Goal: Navigation & Orientation: Find specific page/section

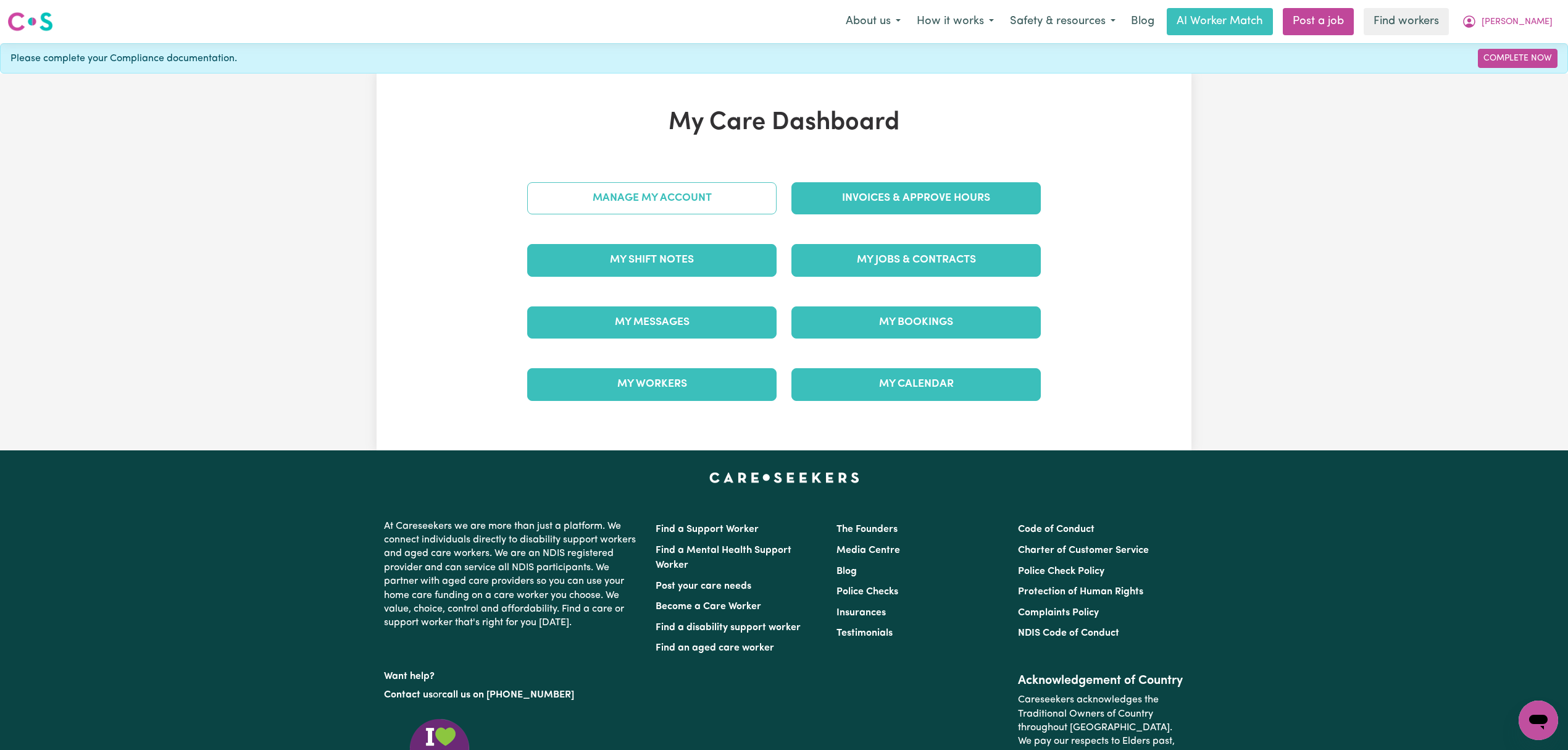
click at [736, 201] on link "Manage My Account" at bounding box center [652, 198] width 250 height 32
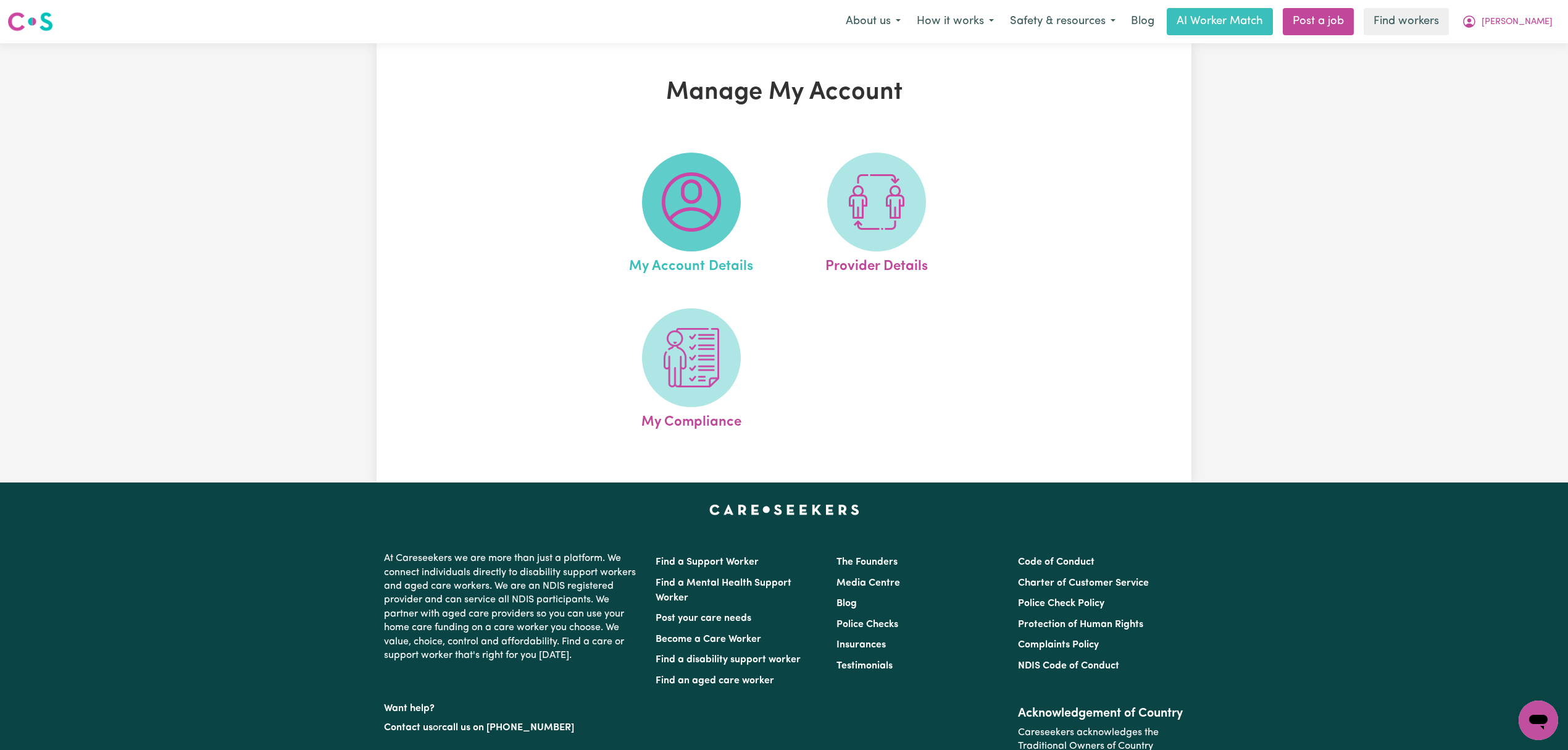
click at [731, 196] on span at bounding box center [692, 202] width 99 height 99
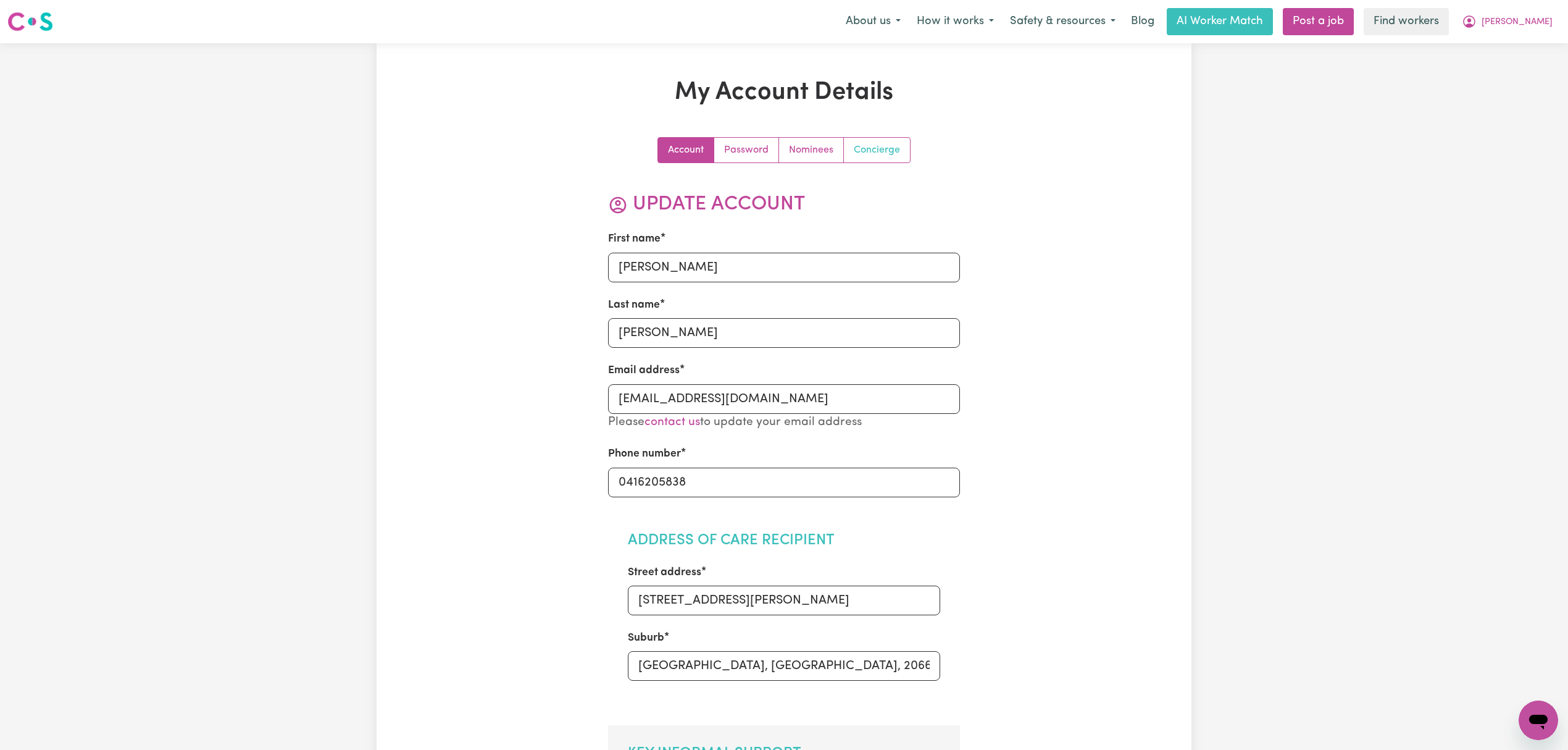
click at [864, 145] on link "Concierge" at bounding box center [877, 150] width 66 height 25
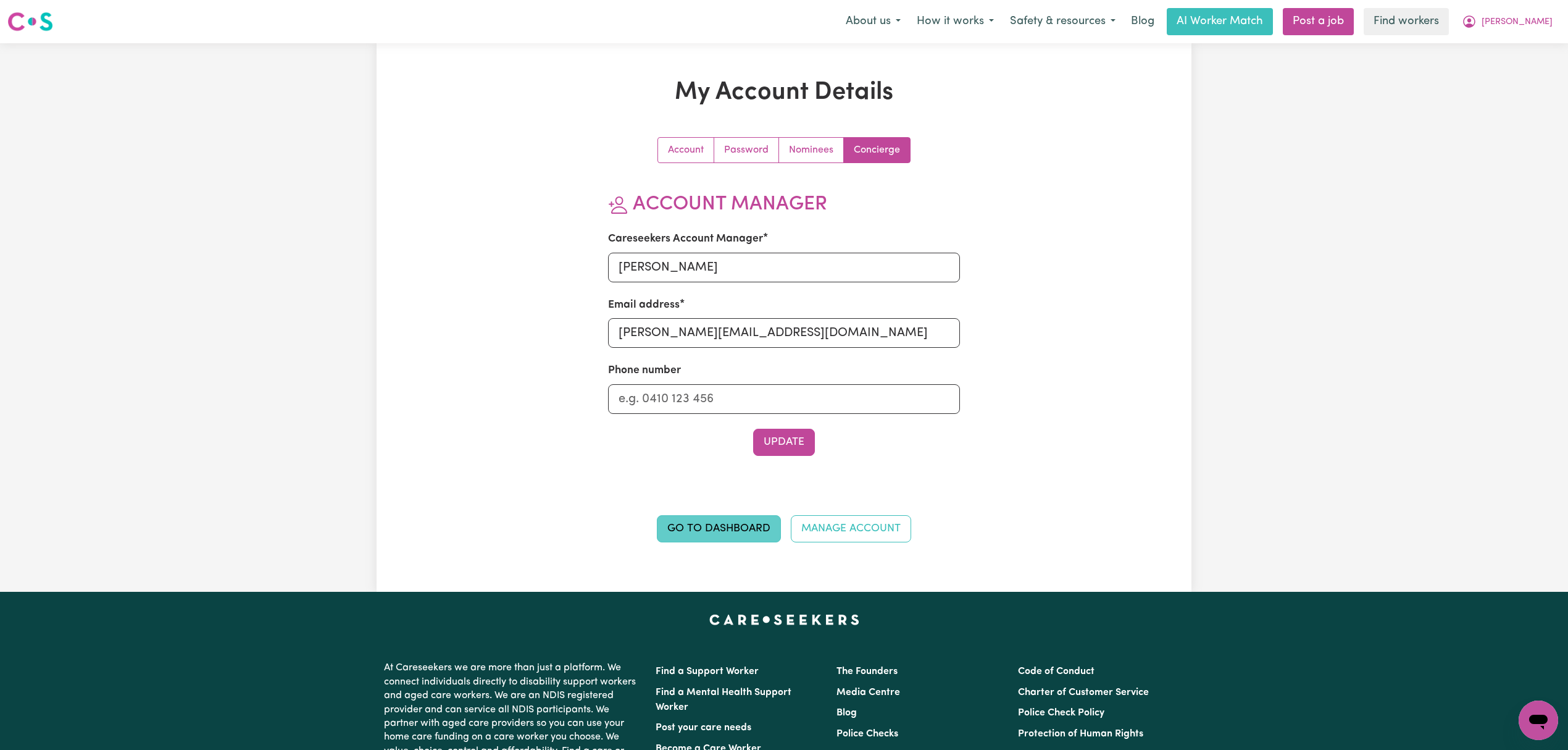
click at [733, 532] on link "Go to Dashboard" at bounding box center [719, 529] width 124 height 27
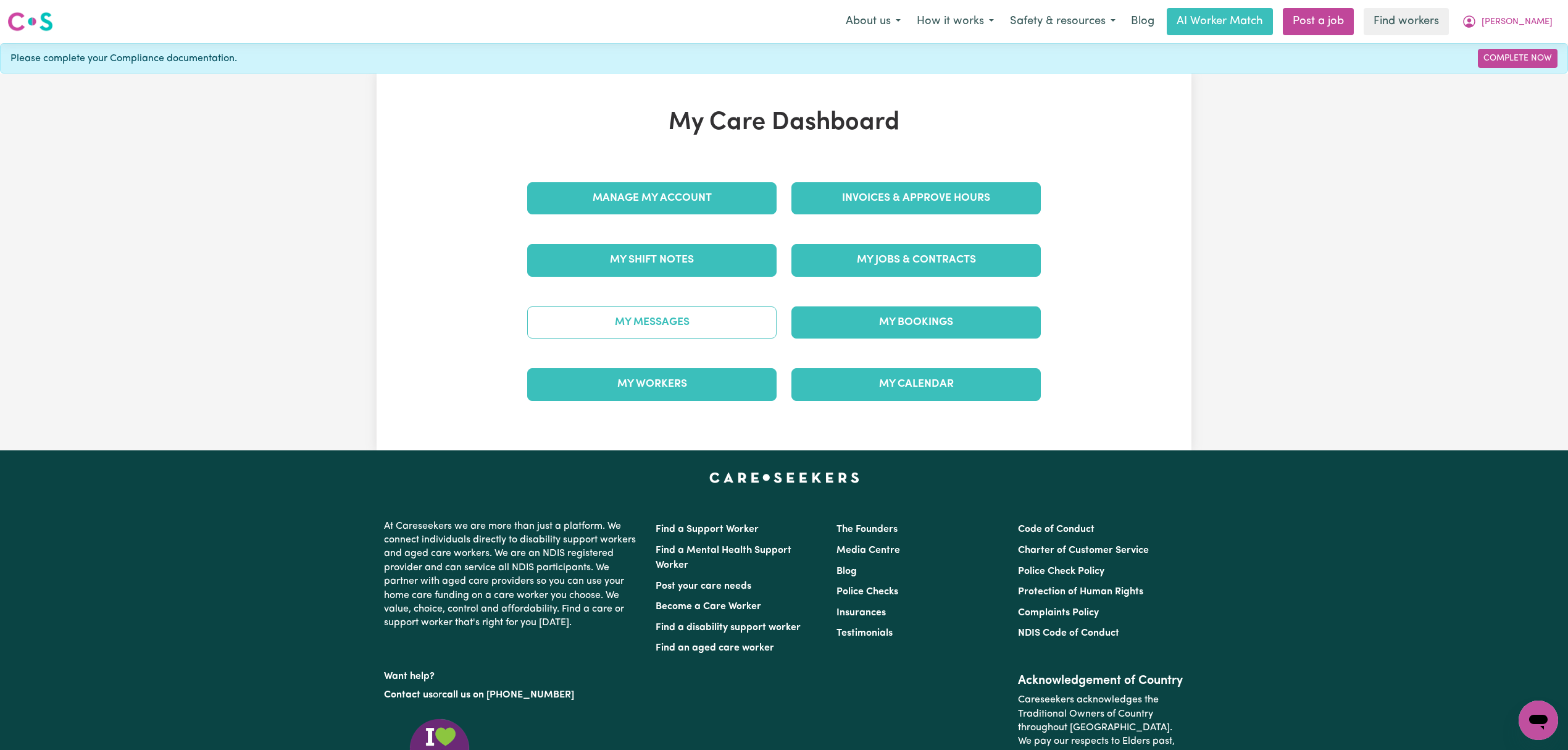
click at [713, 314] on link "My Messages" at bounding box center [652, 322] width 250 height 32
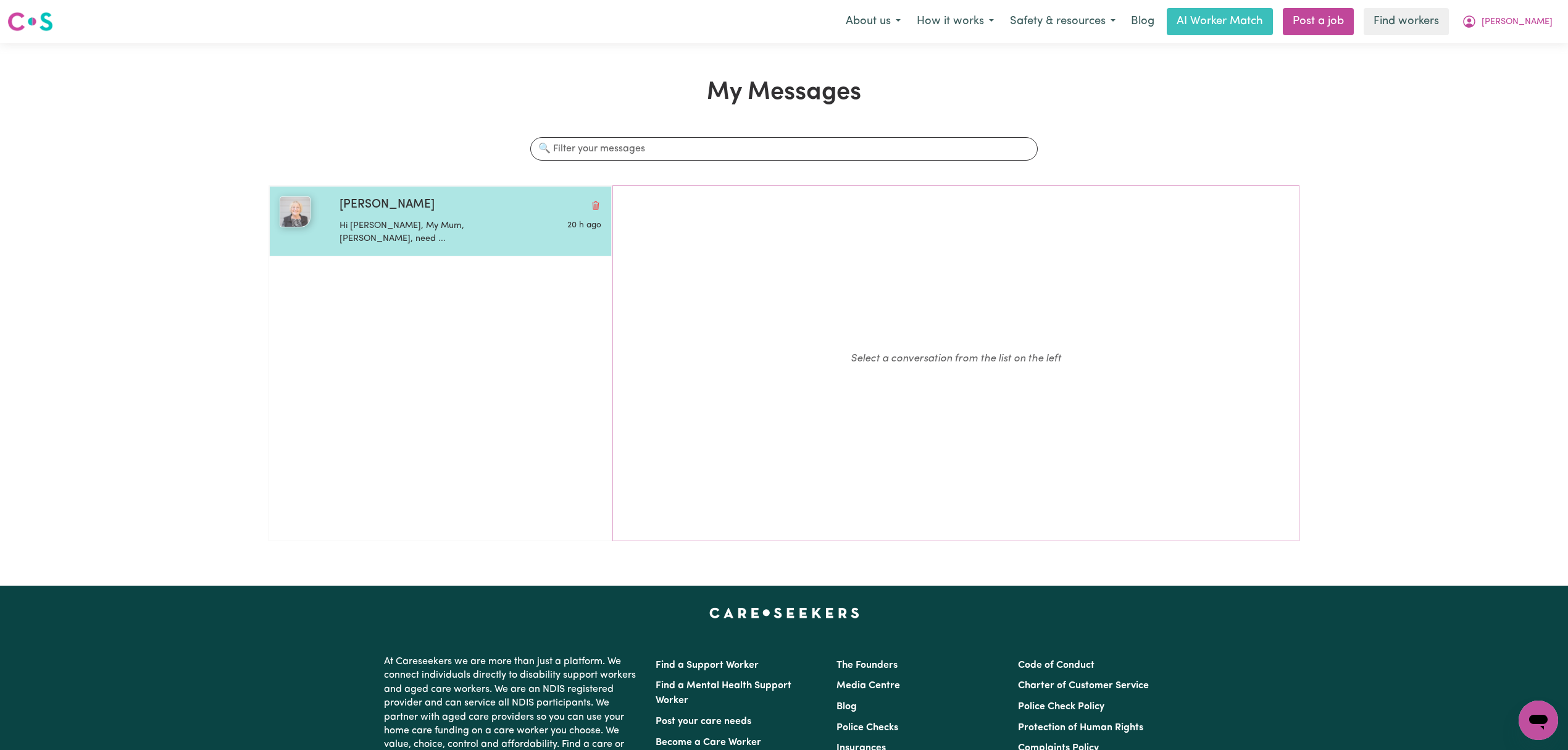
click at [441, 216] on div "Hi [PERSON_NAME], My Mum, [PERSON_NAME], need ..." at bounding box center [427, 230] width 174 height 32
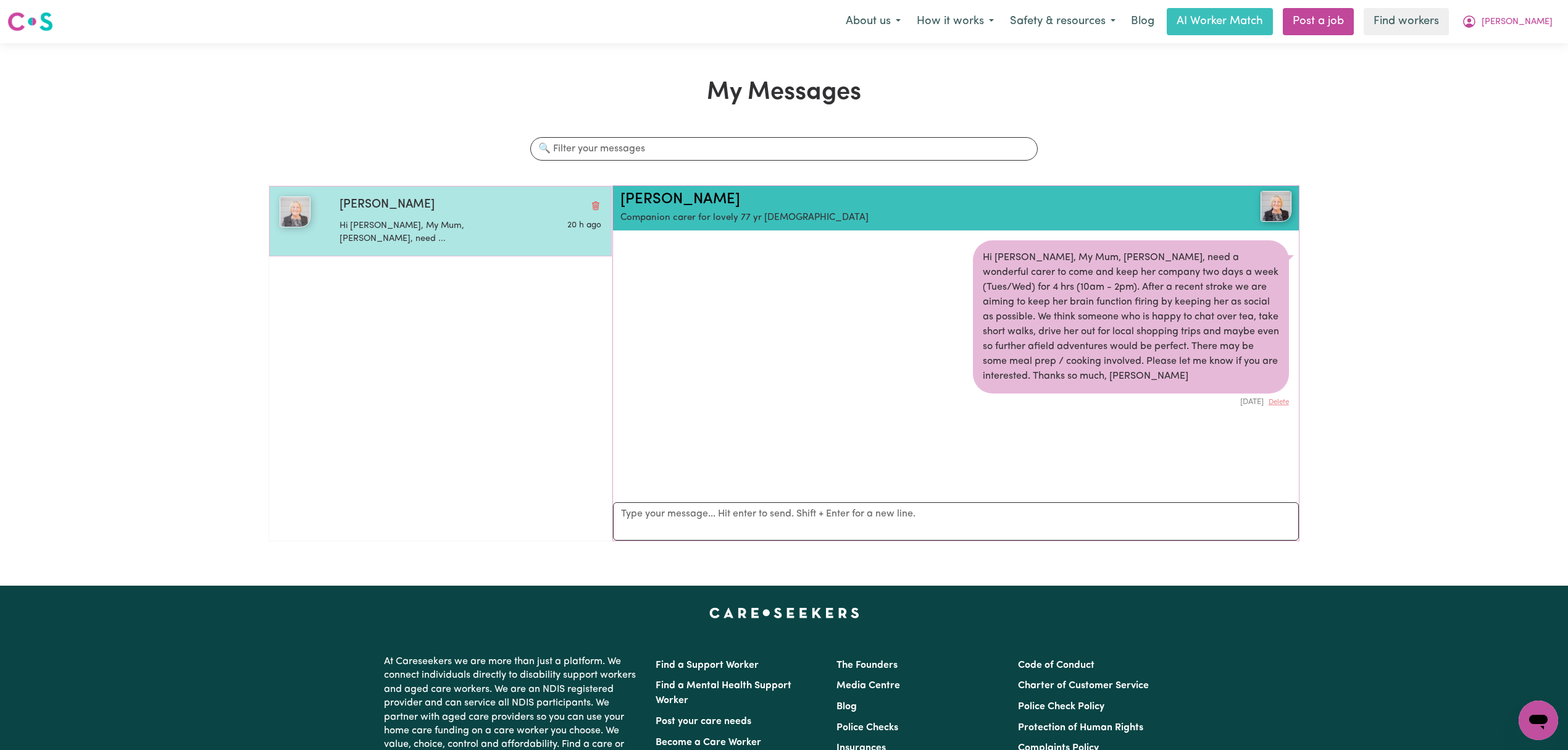
scroll to position [8, 0]
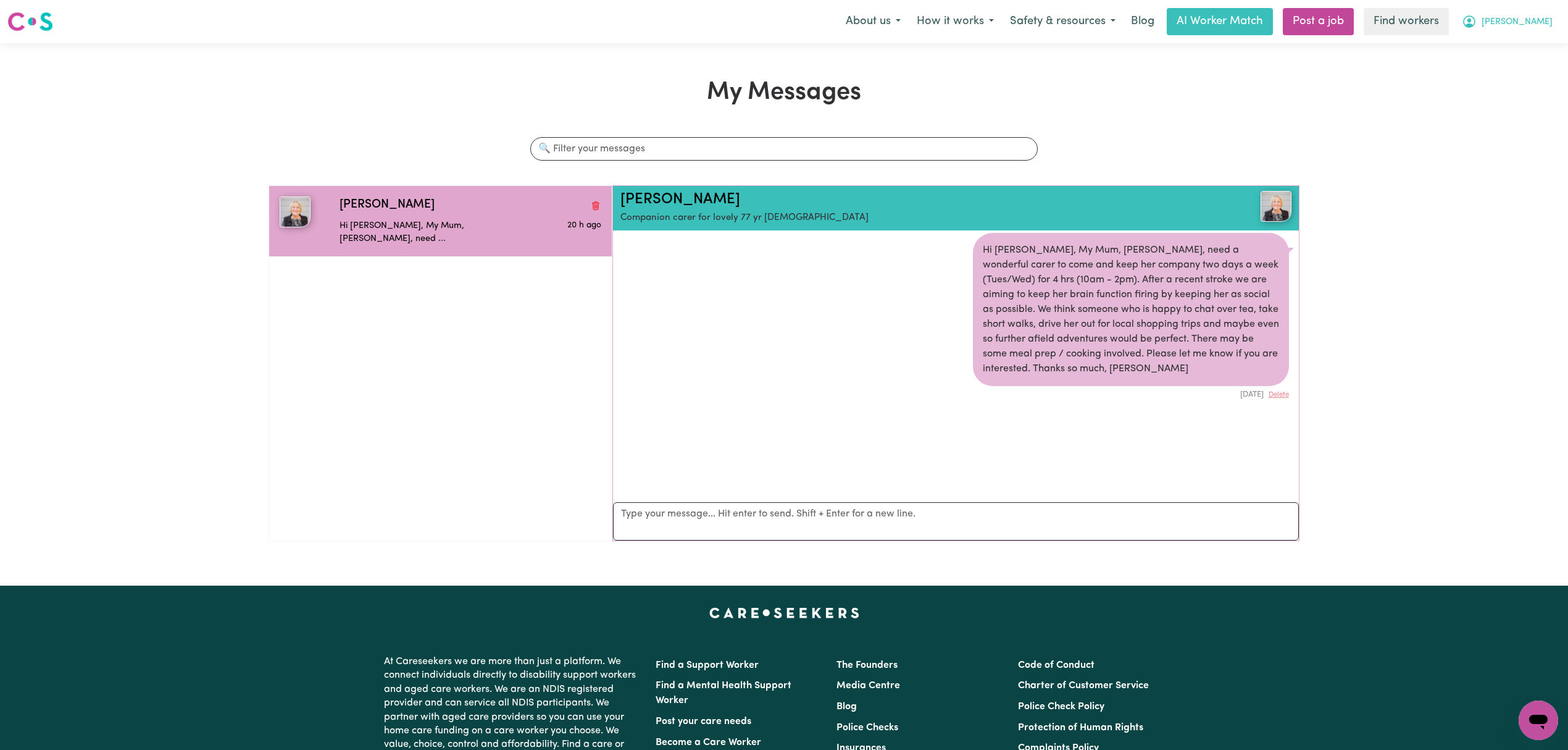
click at [1527, 23] on span "[PERSON_NAME]" at bounding box center [1517, 22] width 71 height 14
click at [1519, 43] on link "My Dashboard" at bounding box center [1511, 48] width 98 height 23
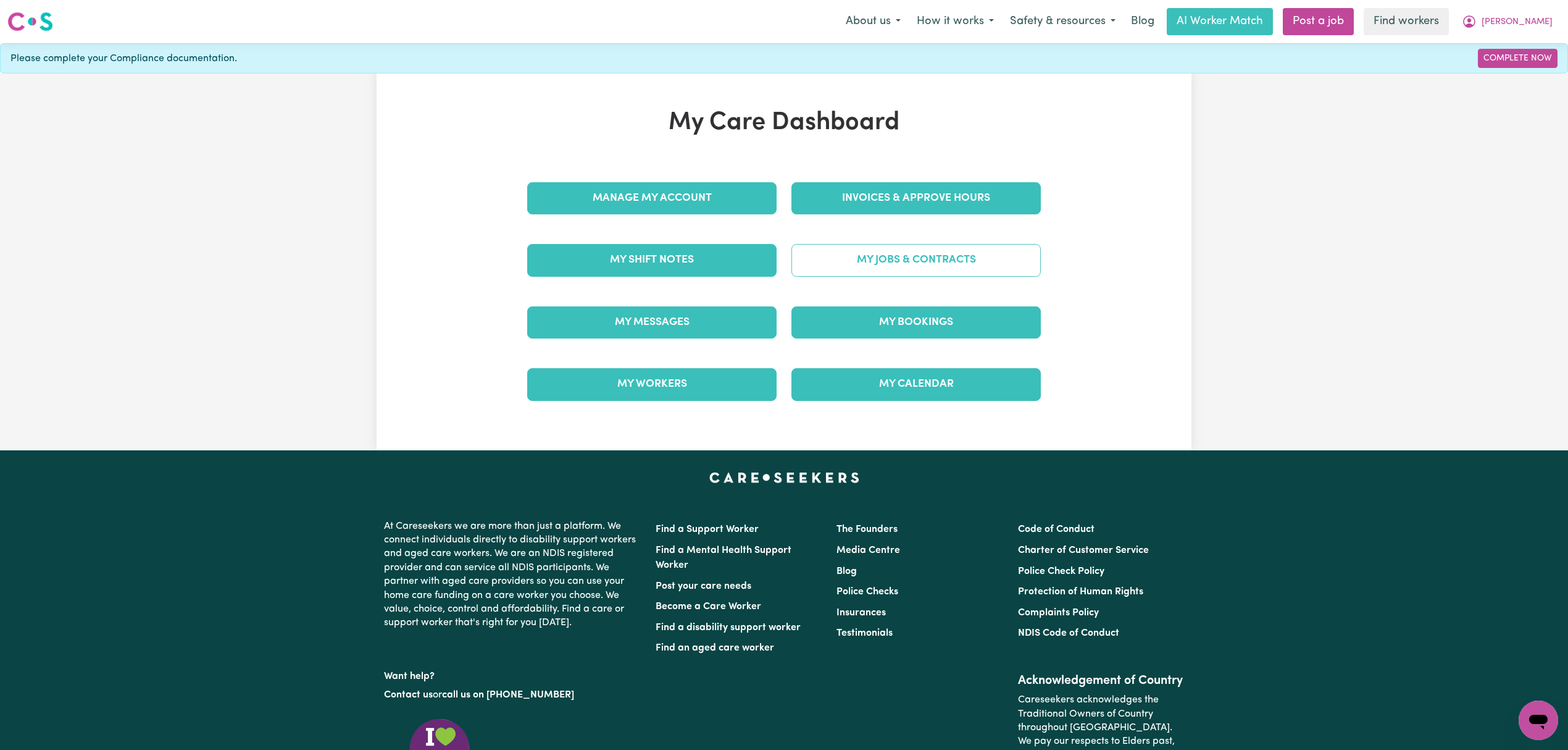
click at [894, 258] on link "My Jobs & Contracts" at bounding box center [916, 260] width 250 height 32
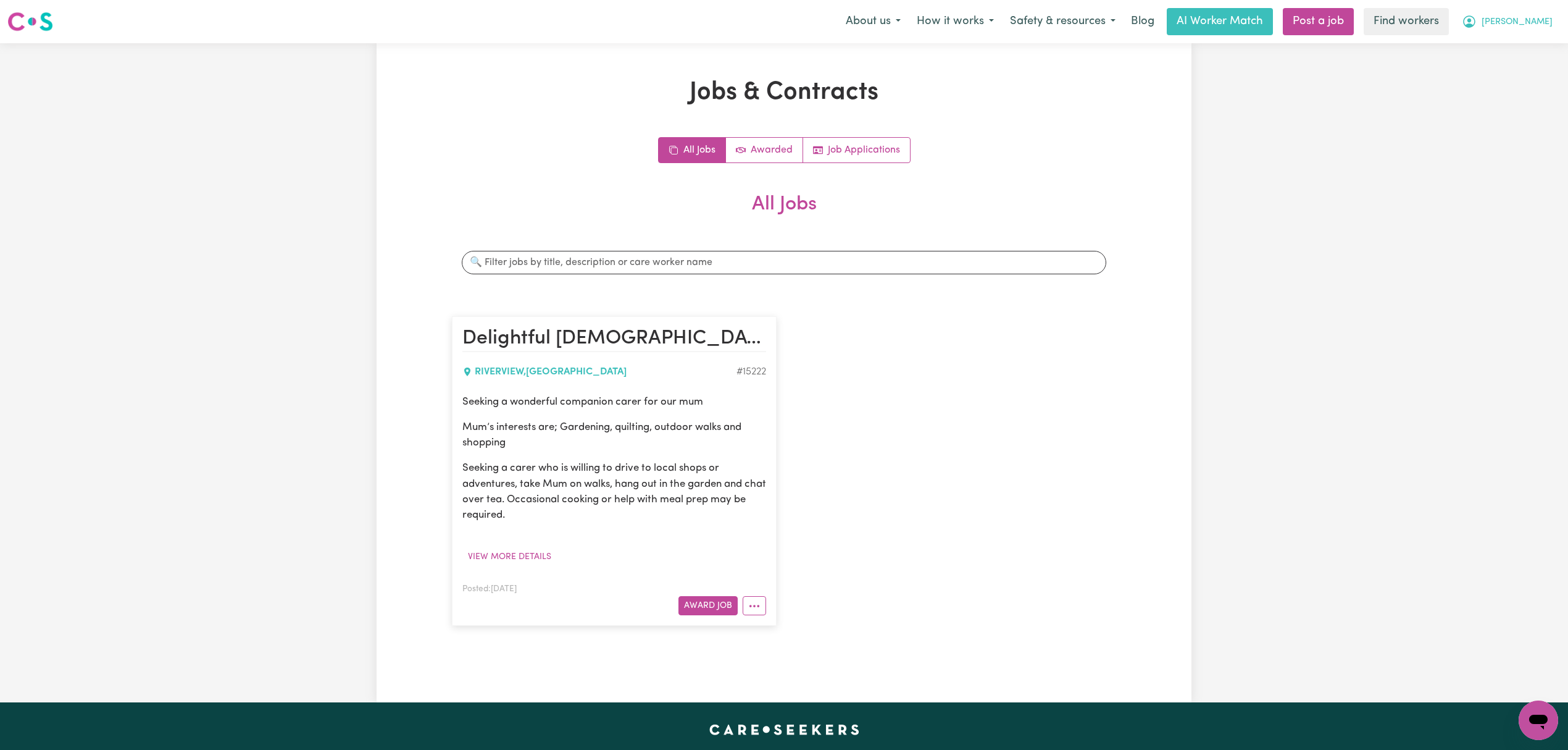
click at [1528, 21] on span "[PERSON_NAME]" at bounding box center [1517, 22] width 71 height 14
click at [1522, 74] on link "Logout" at bounding box center [1511, 70] width 98 height 23
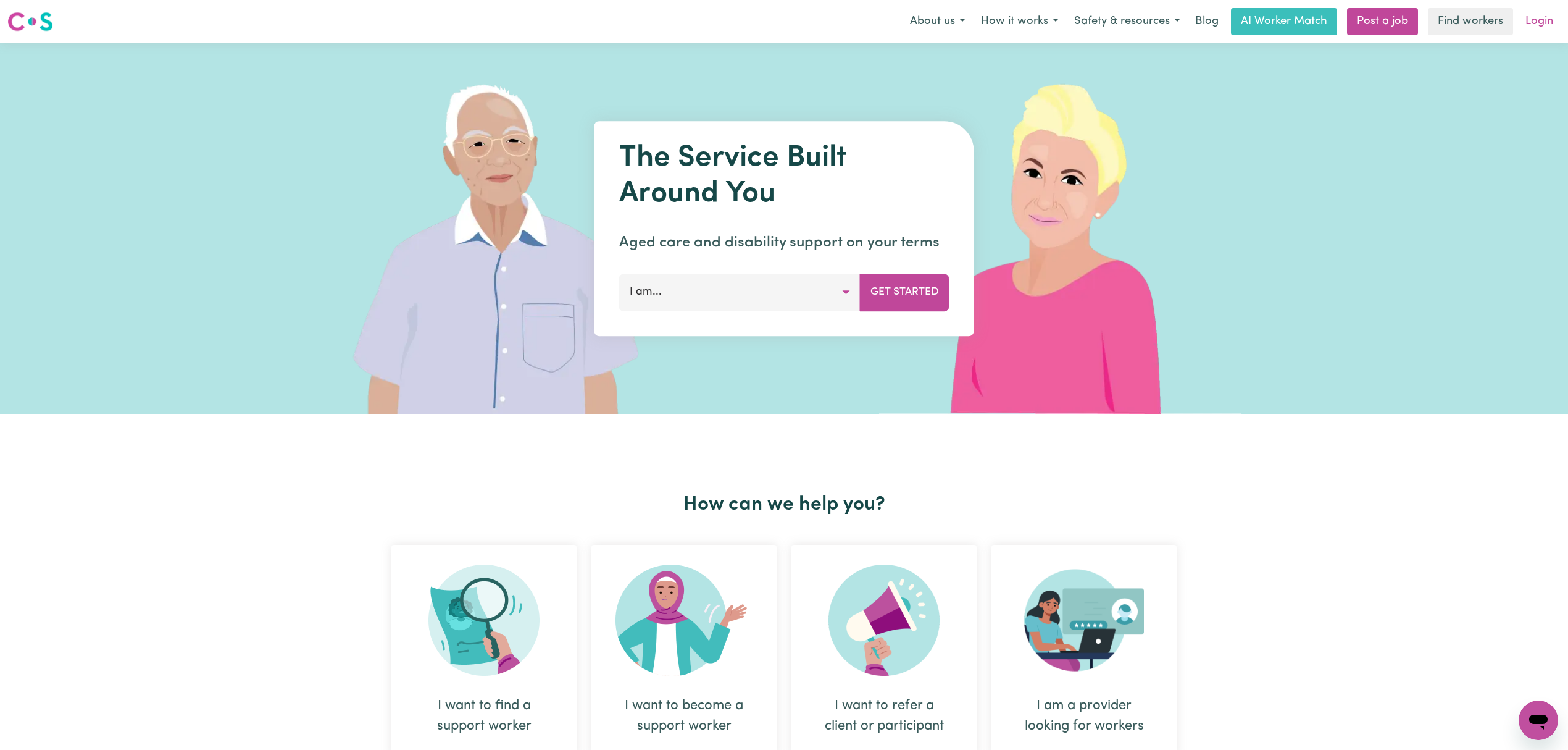
click at [1529, 27] on link "Login" at bounding box center [1540, 22] width 43 height 27
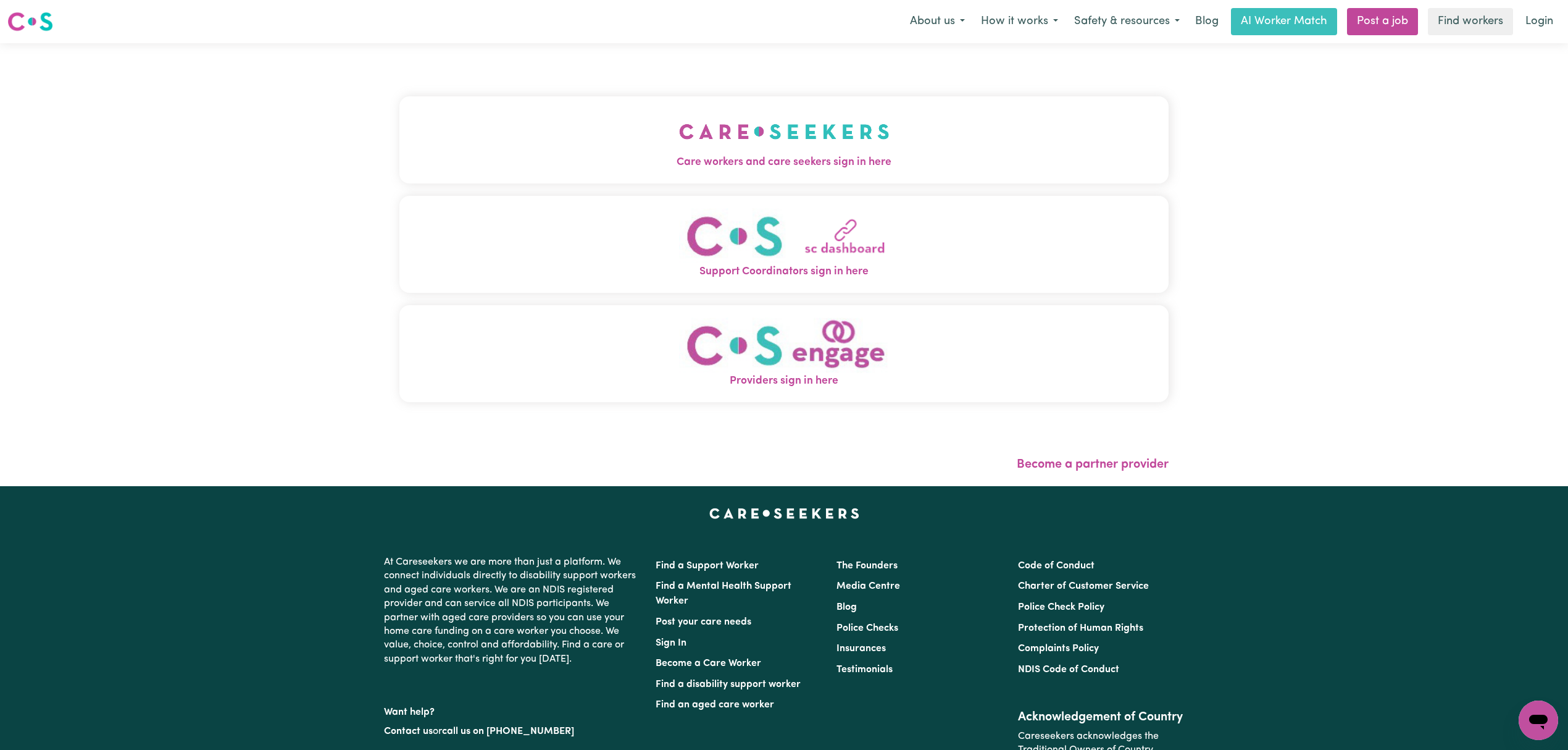
click at [479, 147] on button "Care workers and care seekers sign in here" at bounding box center [784, 139] width 769 height 86
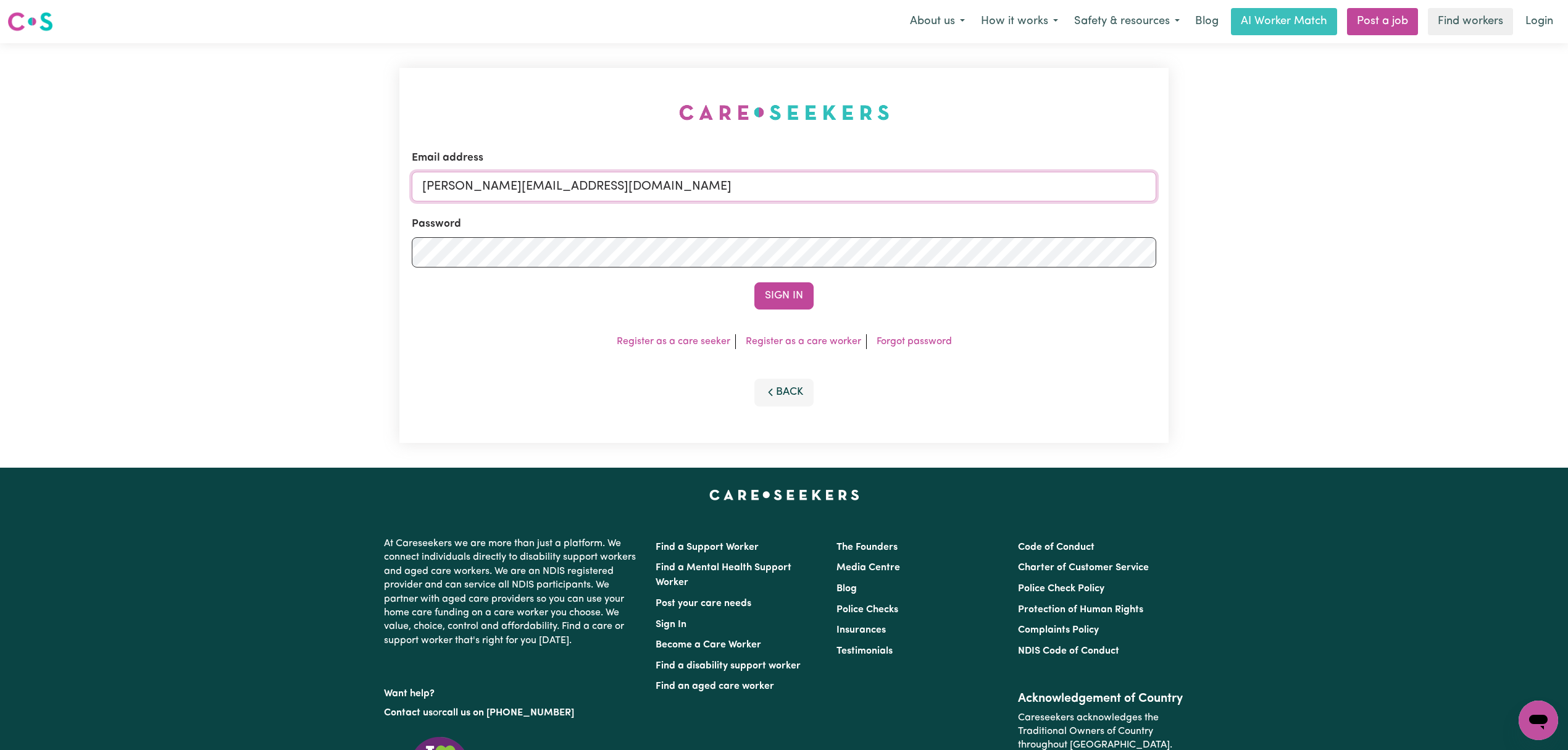
drag, startPoint x: 504, startPoint y: 183, endPoint x: 512, endPoint y: 200, distance: 18.8
click at [504, 183] on input "[PERSON_NAME][EMAIL_ADDRESS][DOMAIN_NAME]" at bounding box center [784, 186] width 745 height 30
click at [486, 196] on input "[PERSON_NAME][EMAIL_ADDRESS][DOMAIN_NAME]" at bounding box center [784, 186] width 745 height 30
drag, startPoint x: 490, startPoint y: 193, endPoint x: 864, endPoint y: 203, distance: 374.1
click at [864, 203] on form "Email address [EMAIL_ADDRESS][PERSON_NAME][DOMAIN_NAME] Password Sign In" at bounding box center [784, 230] width 745 height 159
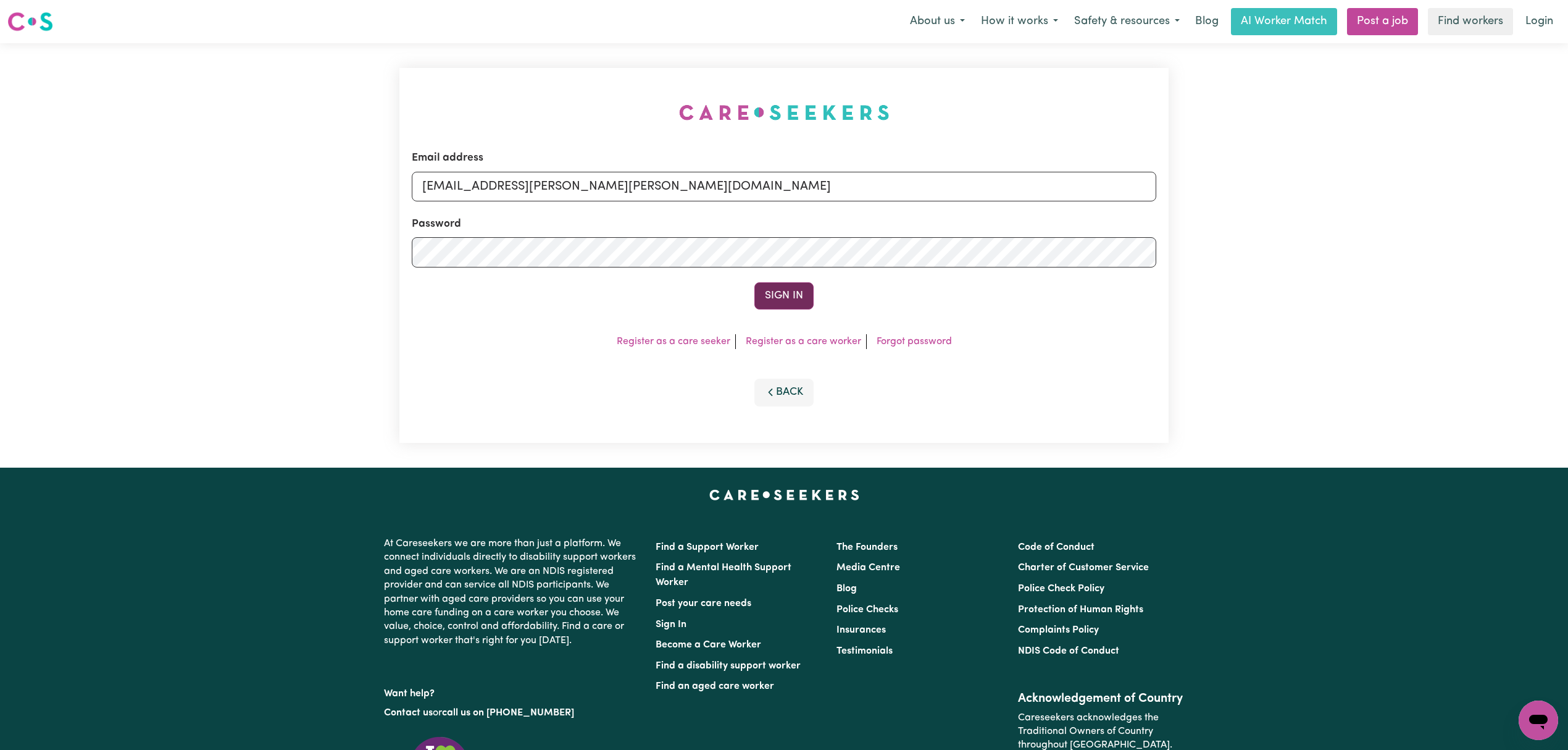
type input "[EMAIL_ADDRESS][PERSON_NAME][PERSON_NAME][DOMAIN_NAME]"
click at [776, 300] on button "Sign In" at bounding box center [784, 296] width 59 height 27
